Goal: Task Accomplishment & Management: Manage account settings

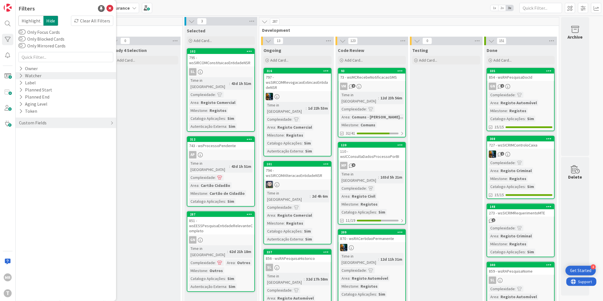
click at [34, 74] on div "Watcher" at bounding box center [30, 75] width 24 height 7
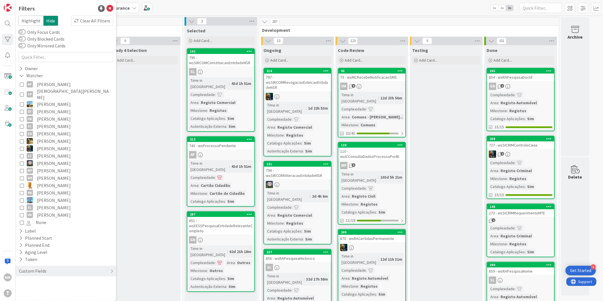
click at [45, 182] on span "[PERSON_NAME]" at bounding box center [54, 185] width 34 height 7
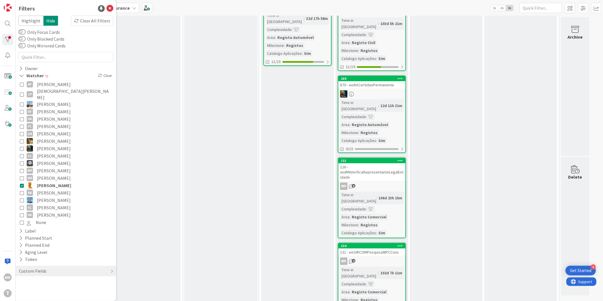
scroll to position [82, 0]
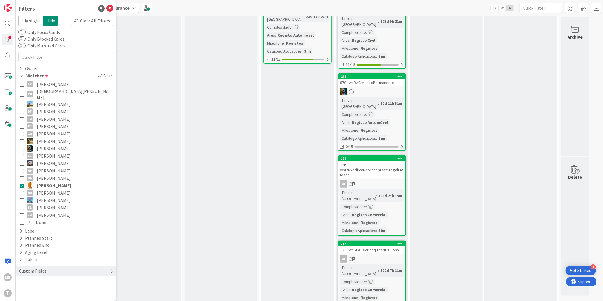
click at [51, 182] on span "[PERSON_NAME]" at bounding box center [54, 185] width 34 height 7
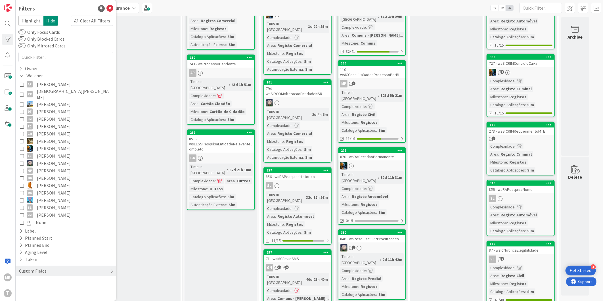
click at [50, 167] on span "[PERSON_NAME]" at bounding box center [54, 170] width 34 height 7
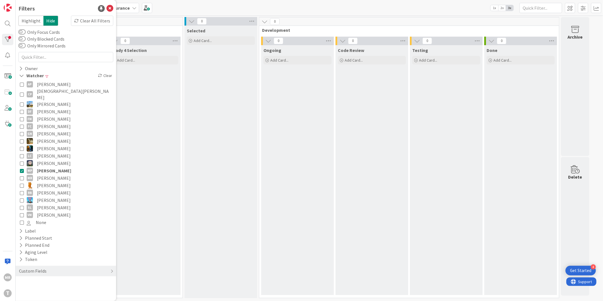
click at [47, 168] on span "[PERSON_NAME]" at bounding box center [54, 170] width 34 height 7
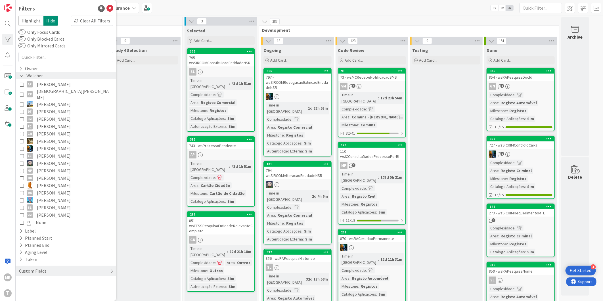
click at [22, 77] on icon at bounding box center [21, 75] width 5 height 5
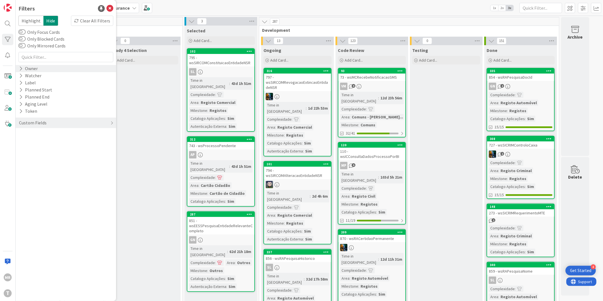
click at [21, 66] on icon at bounding box center [21, 68] width 4 height 5
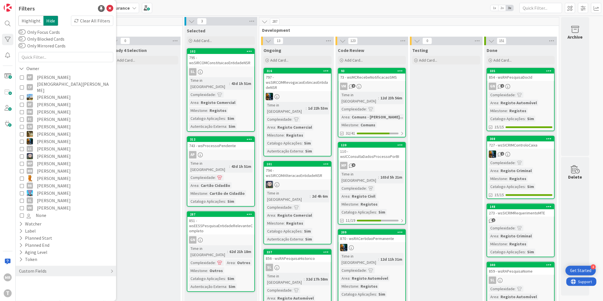
click at [51, 160] on span "[PERSON_NAME]" at bounding box center [54, 163] width 34 height 7
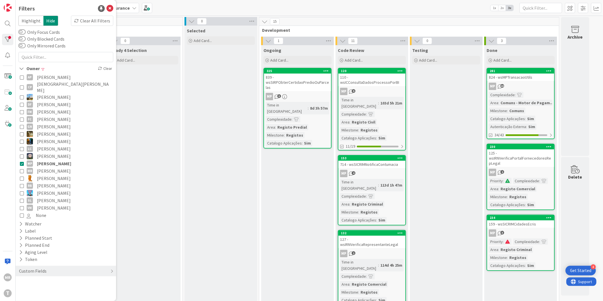
click at [38, 160] on span "[PERSON_NAME]" at bounding box center [54, 163] width 34 height 7
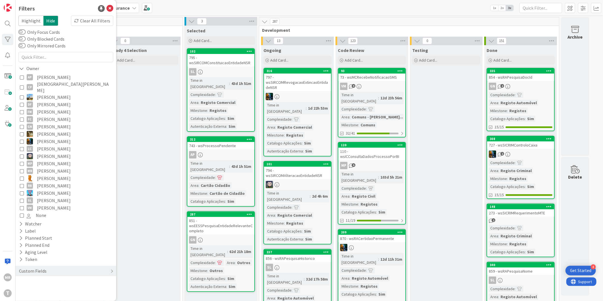
click at [44, 197] on span "[PERSON_NAME]" at bounding box center [54, 200] width 34 height 7
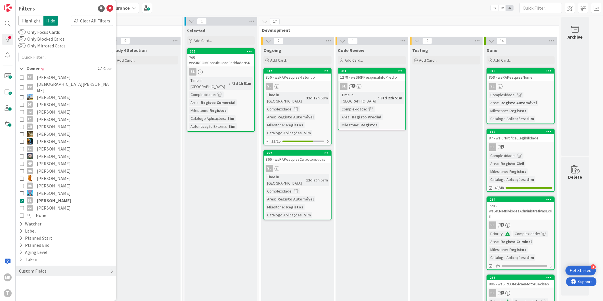
click at [44, 197] on span "[PERSON_NAME]" at bounding box center [54, 200] width 34 height 7
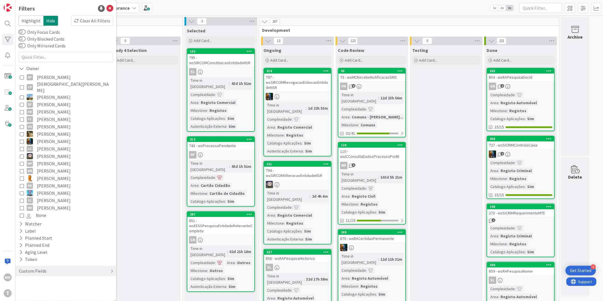
click at [43, 153] on span "[PERSON_NAME]" at bounding box center [54, 156] width 34 height 7
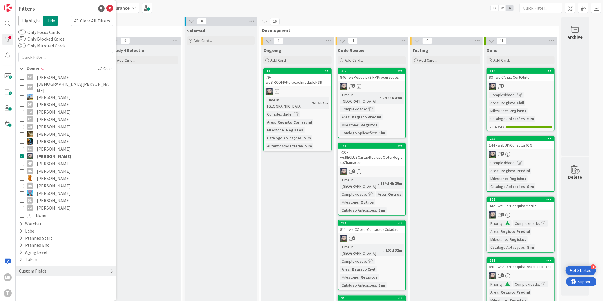
click at [43, 153] on span "[PERSON_NAME]" at bounding box center [54, 156] width 34 height 7
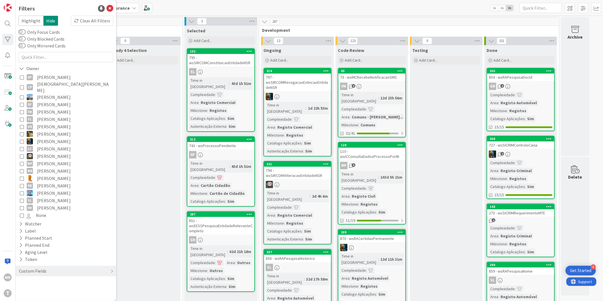
click at [43, 138] on span "[PERSON_NAME]" at bounding box center [54, 141] width 34 height 7
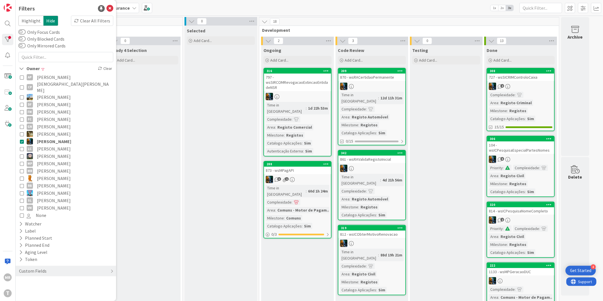
click at [43, 138] on span "[PERSON_NAME]" at bounding box center [54, 141] width 34 height 7
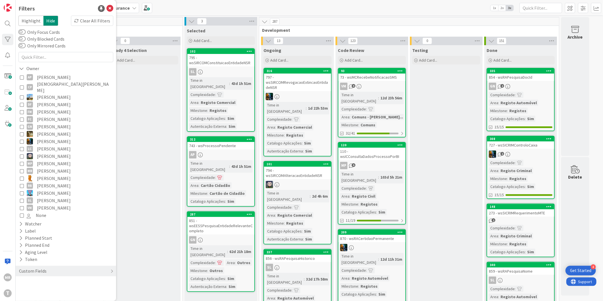
click at [44, 175] on span "[PERSON_NAME]" at bounding box center [54, 178] width 34 height 7
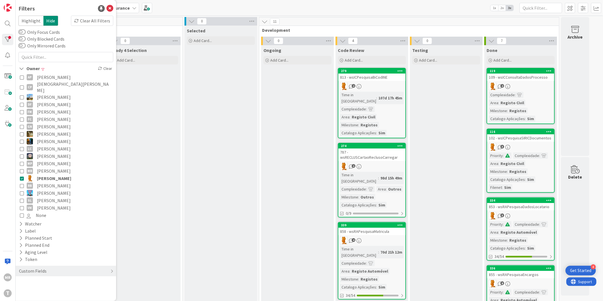
click at [44, 175] on span "[PERSON_NAME]" at bounding box center [54, 178] width 34 height 7
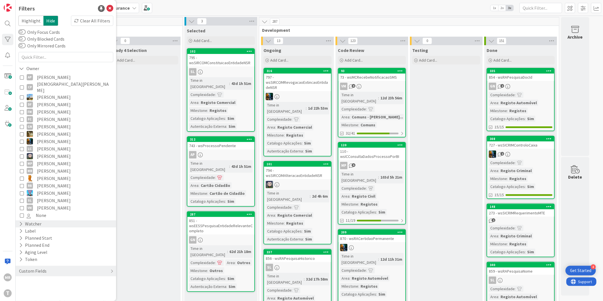
click at [40, 220] on div "Watcher" at bounding box center [30, 223] width 24 height 7
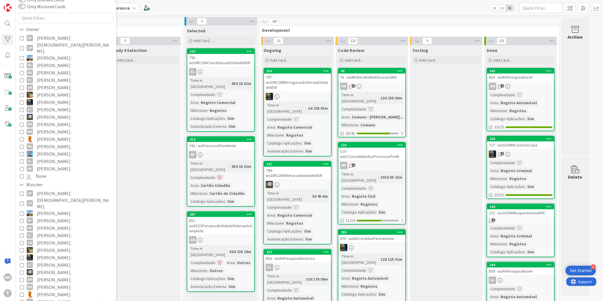
scroll to position [95, 0]
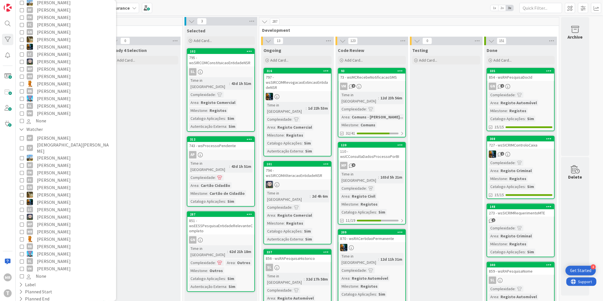
click at [55, 228] on span "[PERSON_NAME]" at bounding box center [54, 231] width 34 height 7
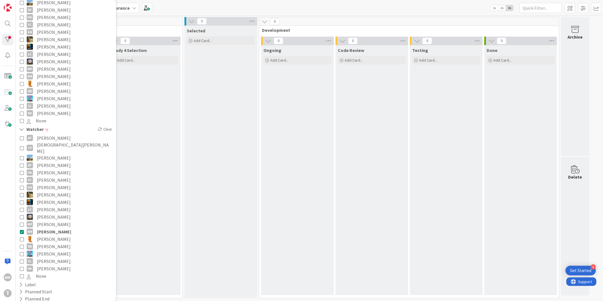
click at [55, 236] on span "[PERSON_NAME]" at bounding box center [54, 239] width 34 height 7
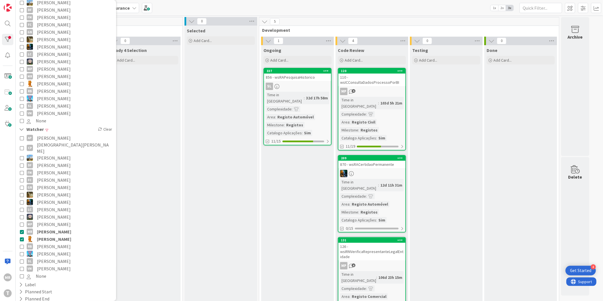
click at [55, 228] on span "[PERSON_NAME]" at bounding box center [54, 231] width 34 height 7
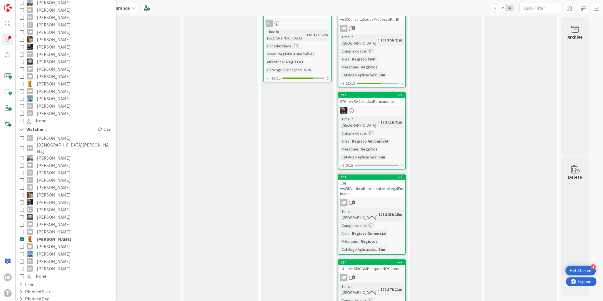
scroll to position [0, 0]
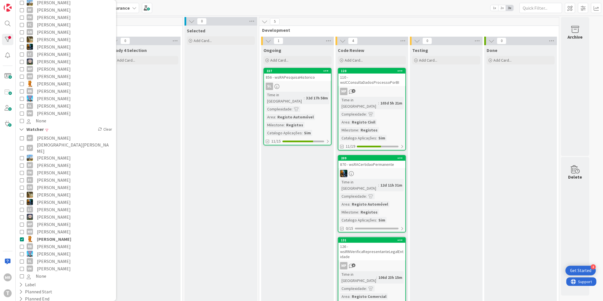
click at [50, 236] on span "[PERSON_NAME]" at bounding box center [54, 239] width 34 height 7
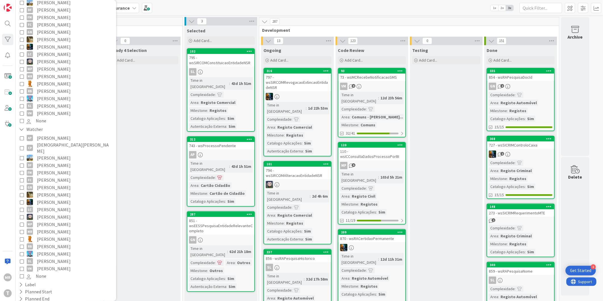
click at [551, 72] on icon at bounding box center [549, 71] width 5 height 4
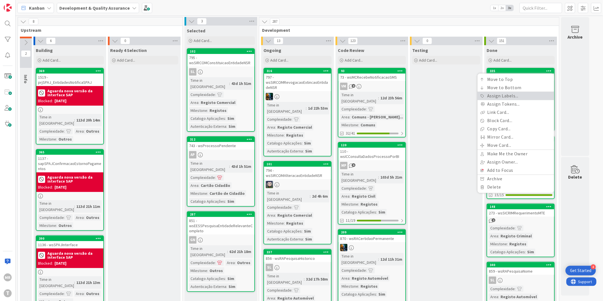
click at [498, 98] on link "Assign Labels..." at bounding box center [516, 96] width 77 height 8
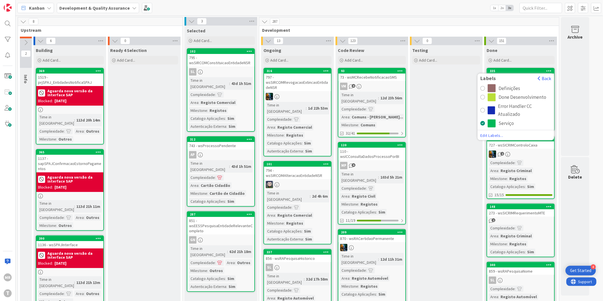
click at [482, 97] on div "radio" at bounding box center [483, 97] width 5 height 5
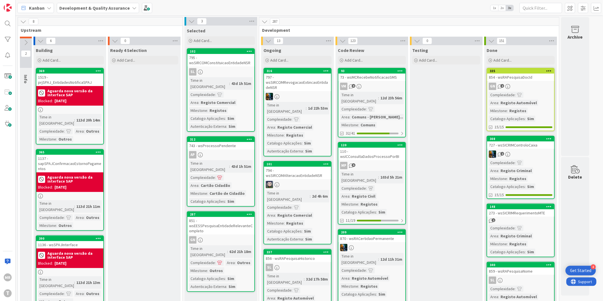
click at [548, 69] on icon at bounding box center [549, 71] width 5 height 4
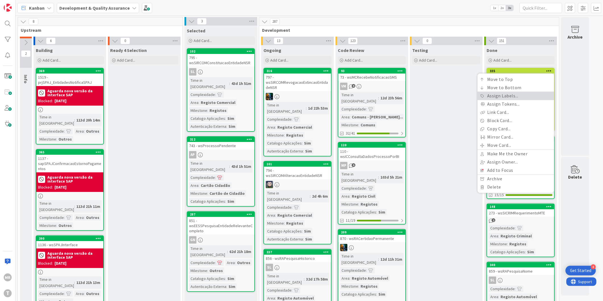
click at [521, 97] on link "Assign Labels..." at bounding box center [516, 96] width 77 height 8
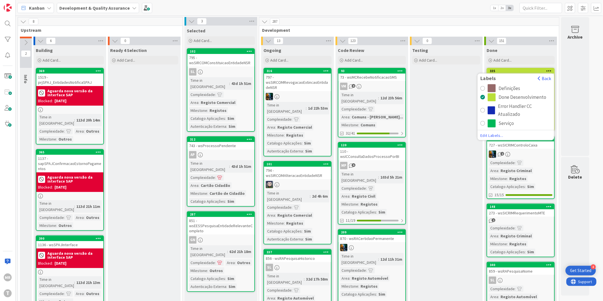
click at [503, 124] on div "Serviço" at bounding box center [506, 124] width 15 height 8
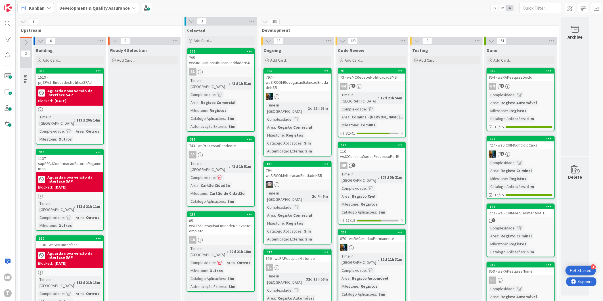
click at [547, 71] on icon at bounding box center [549, 71] width 5 height 4
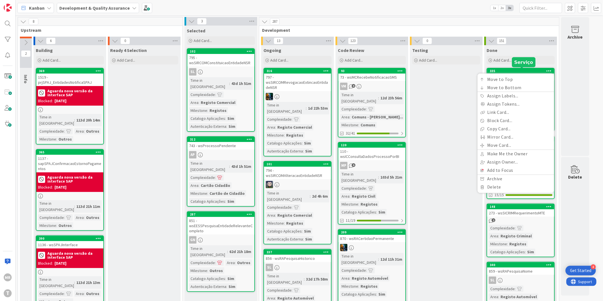
click at [536, 69] on div "335" at bounding box center [522, 71] width 64 height 4
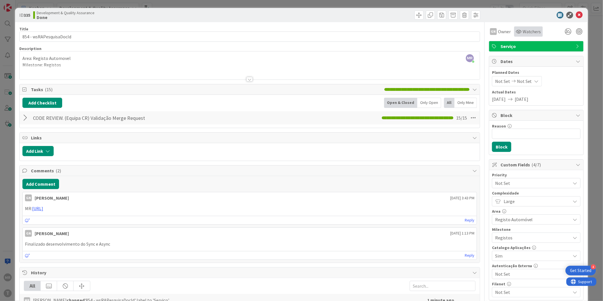
click at [523, 30] on span "Watchers" at bounding box center [532, 31] width 18 height 7
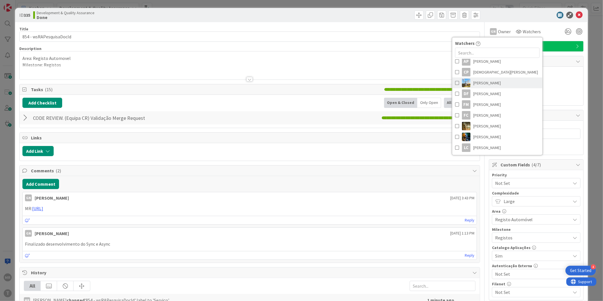
scroll to position [63, 0]
click at [476, 149] on span "[PERSON_NAME]" at bounding box center [488, 148] width 28 height 9
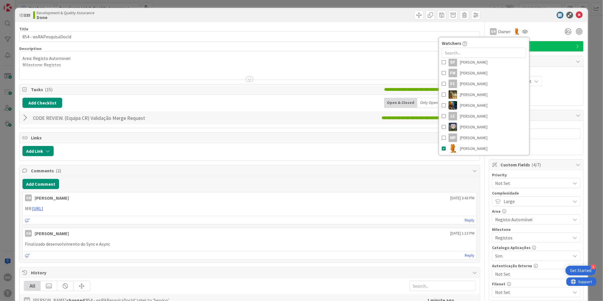
click at [577, 13] on icon at bounding box center [579, 15] width 7 height 7
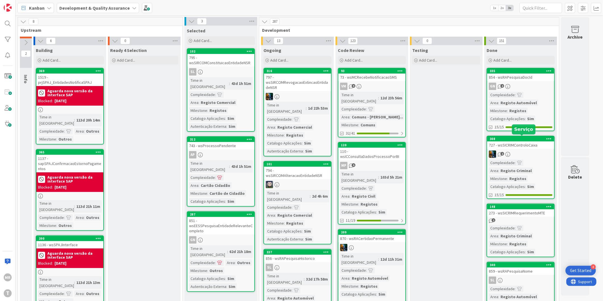
click at [533, 137] on div "308" at bounding box center [522, 139] width 64 height 4
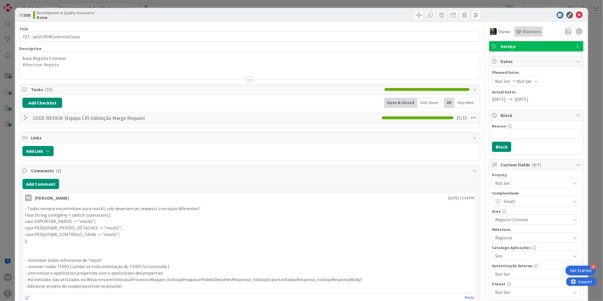
click at [526, 34] on span "Watchers" at bounding box center [532, 31] width 18 height 7
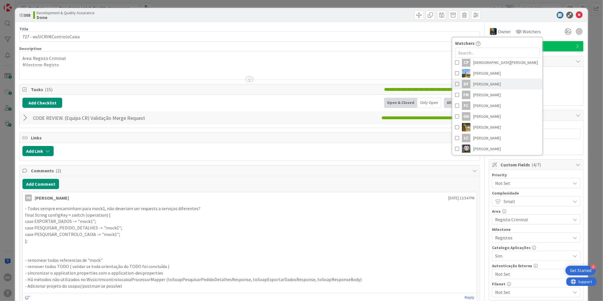
scroll to position [95, 0]
click at [485, 115] on span "[PERSON_NAME]" at bounding box center [488, 117] width 28 height 9
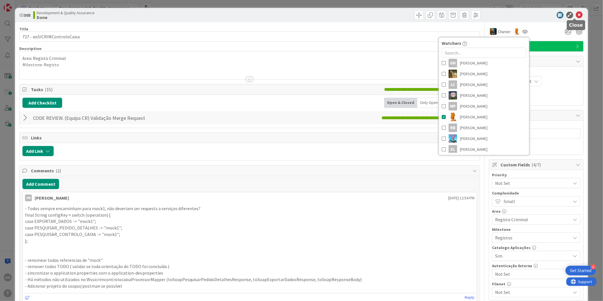
click at [576, 16] on icon at bounding box center [579, 15] width 7 height 7
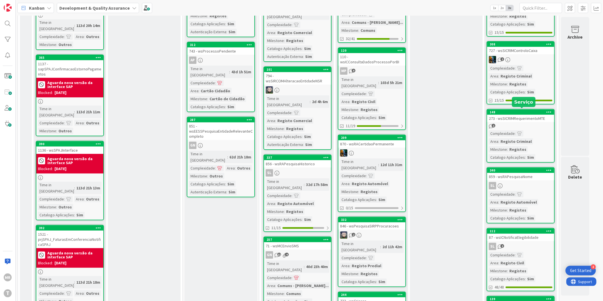
click at [522, 111] on div "148" at bounding box center [522, 112] width 64 height 4
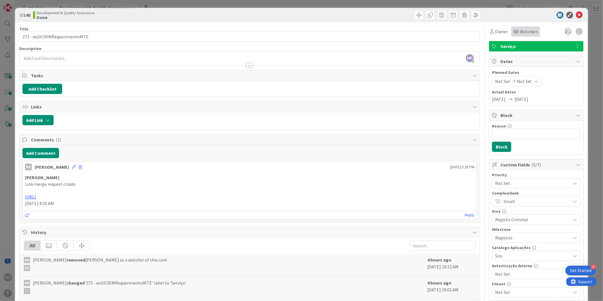
click at [520, 31] on span "Watchers" at bounding box center [529, 31] width 18 height 7
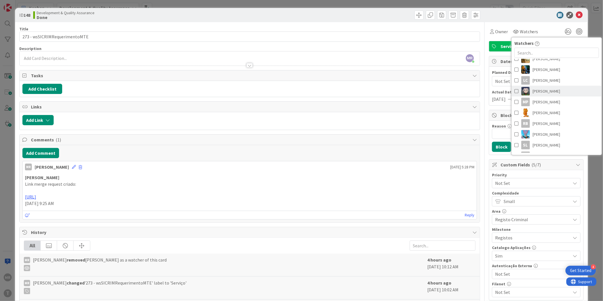
scroll to position [118, 0]
click at [538, 149] on span "[PERSON_NAME]" at bounding box center [547, 147] width 28 height 9
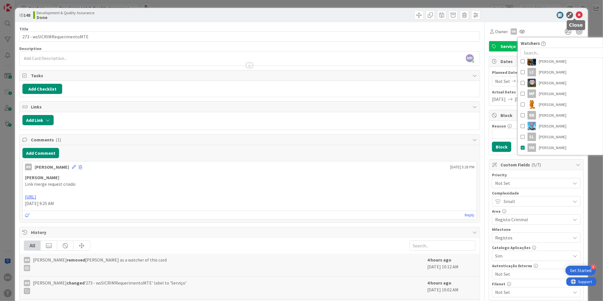
click at [576, 14] on icon at bounding box center [579, 15] width 7 height 7
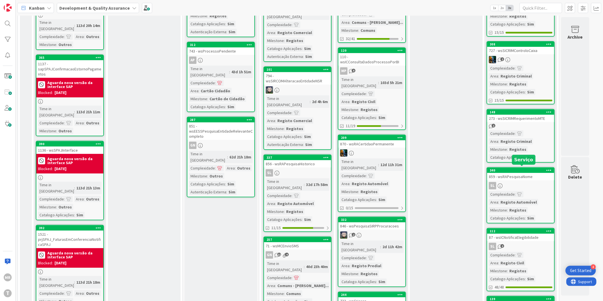
click at [515, 168] on div "340" at bounding box center [522, 170] width 64 height 4
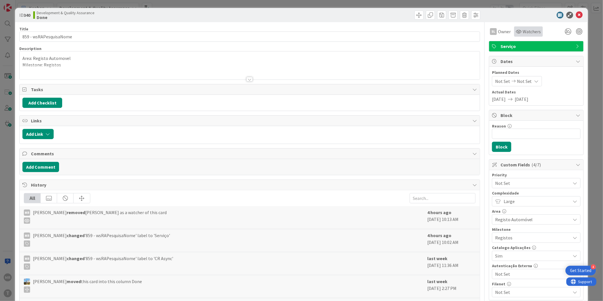
click at [523, 31] on span "Watchers" at bounding box center [532, 31] width 18 height 7
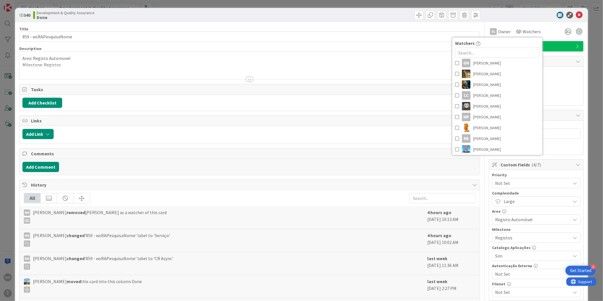
scroll to position [107, 0]
click at [506, 143] on link "VM [PERSON_NAME]" at bounding box center [498, 147] width 90 height 11
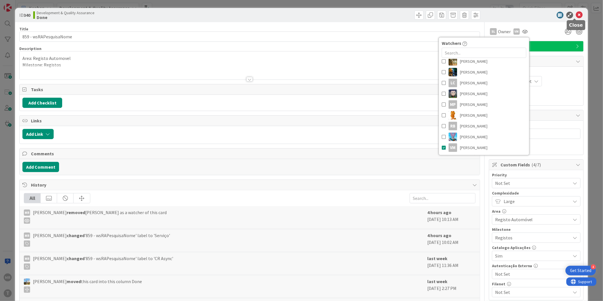
click at [576, 13] on icon at bounding box center [579, 15] width 7 height 7
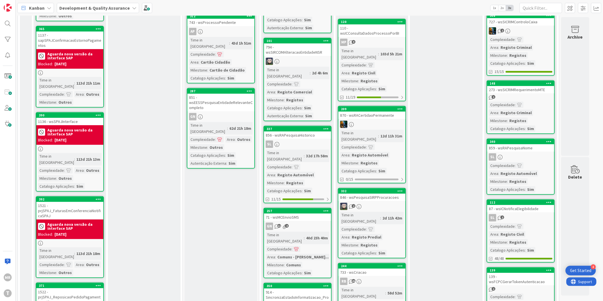
scroll to position [126, 0]
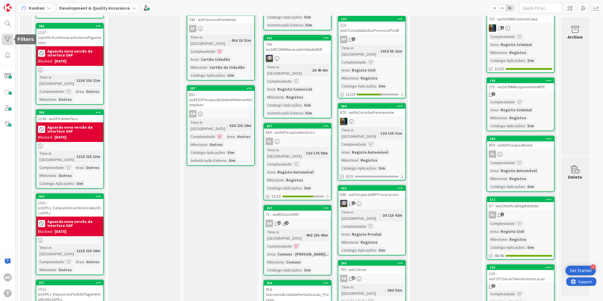
click at [4, 38] on div at bounding box center [7, 39] width 11 height 11
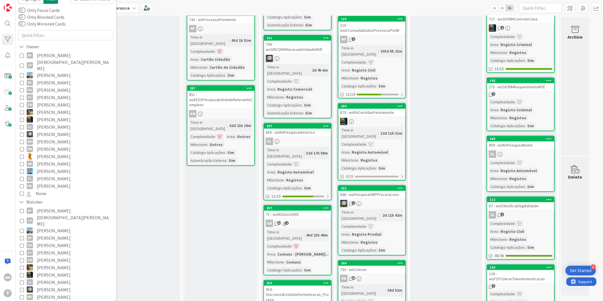
scroll to position [32, 0]
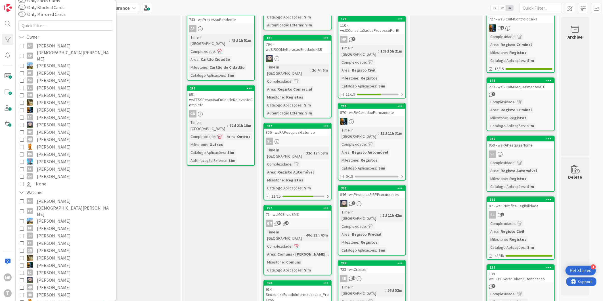
click at [47, 299] on span "[PERSON_NAME]" at bounding box center [54, 302] width 34 height 7
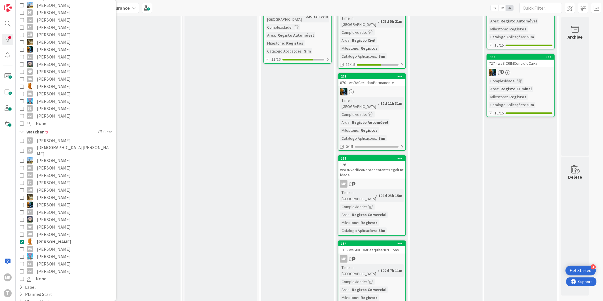
scroll to position [95, 0]
click at [54, 265] on span "[PERSON_NAME]" at bounding box center [54, 268] width 34 height 7
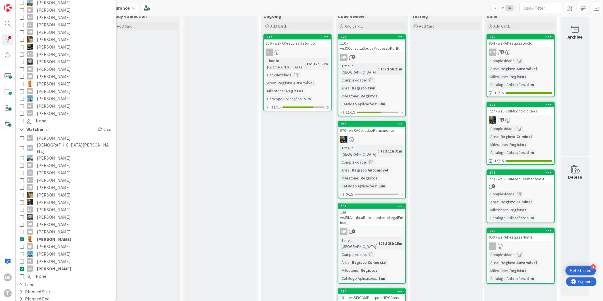
scroll to position [0, 0]
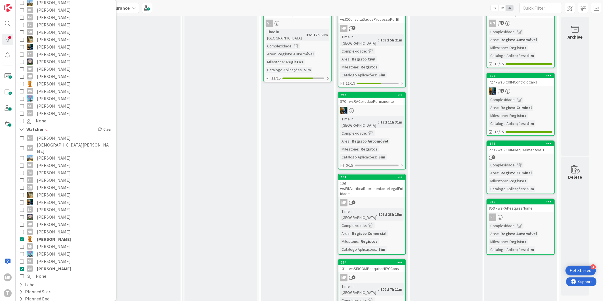
click at [40, 236] on span "[PERSON_NAME]" at bounding box center [54, 239] width 34 height 7
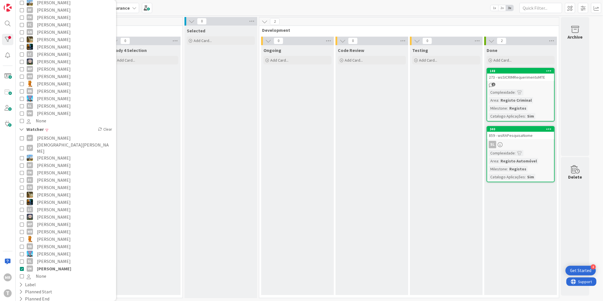
click at [49, 265] on span "[PERSON_NAME]" at bounding box center [54, 268] width 34 height 7
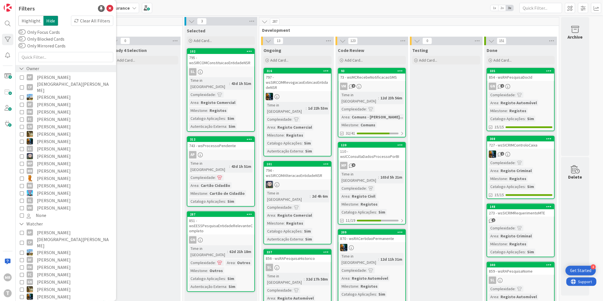
click at [22, 68] on icon at bounding box center [21, 68] width 5 height 5
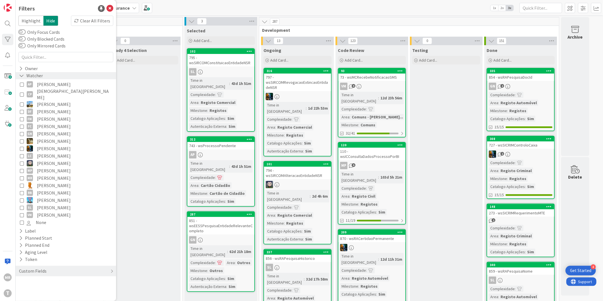
click at [24, 75] on icon at bounding box center [21, 75] width 5 height 5
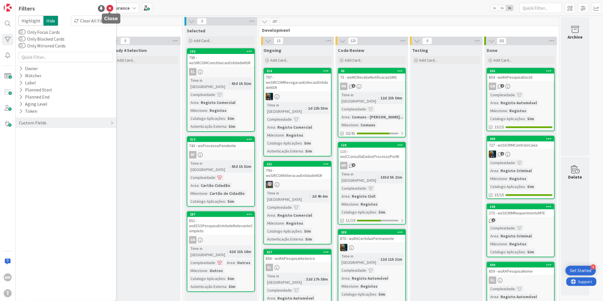
click at [109, 8] on icon at bounding box center [110, 8] width 7 height 7
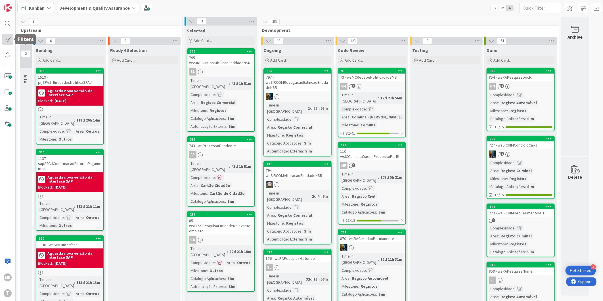
click at [6, 39] on div at bounding box center [7, 39] width 11 height 11
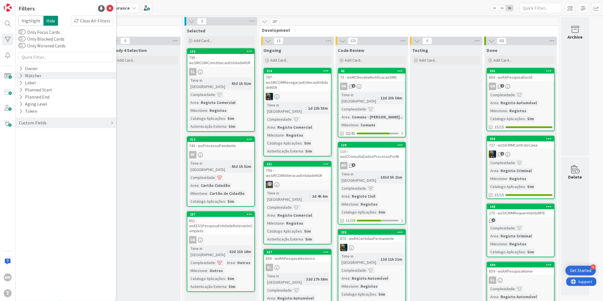
click at [19, 74] on icon at bounding box center [21, 75] width 4 height 5
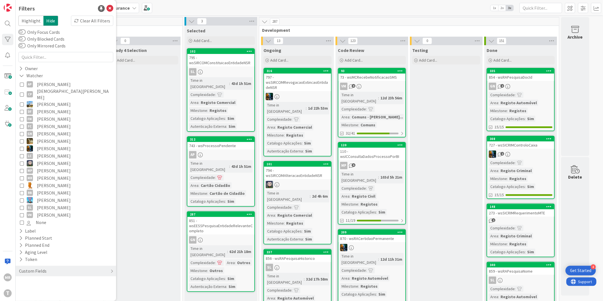
click at [21, 184] on icon at bounding box center [22, 186] width 4 height 4
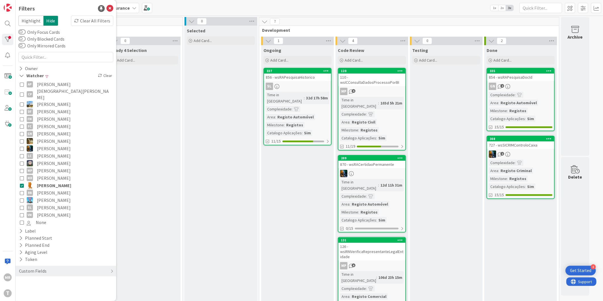
click at [21, 212] on button "VM [PERSON_NAME]" at bounding box center [66, 214] width 92 height 7
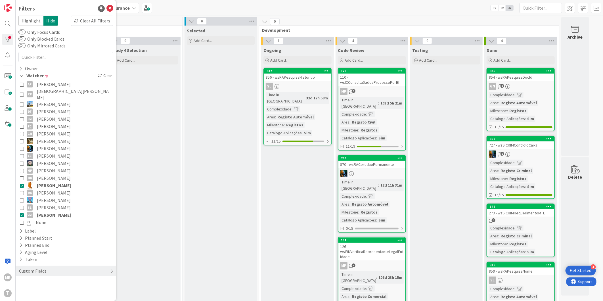
click at [38, 182] on span "[PERSON_NAME]" at bounding box center [54, 185] width 34 height 7
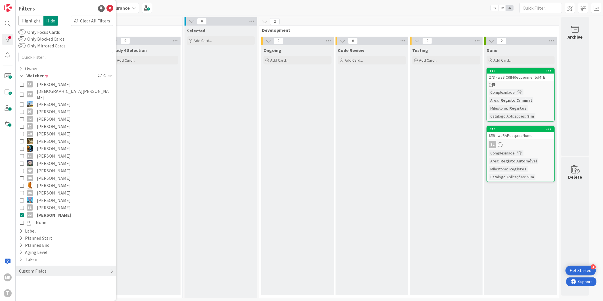
click at [44, 211] on span "[PERSON_NAME]" at bounding box center [54, 214] width 34 height 7
